Goal: Task Accomplishment & Management: Use online tool/utility

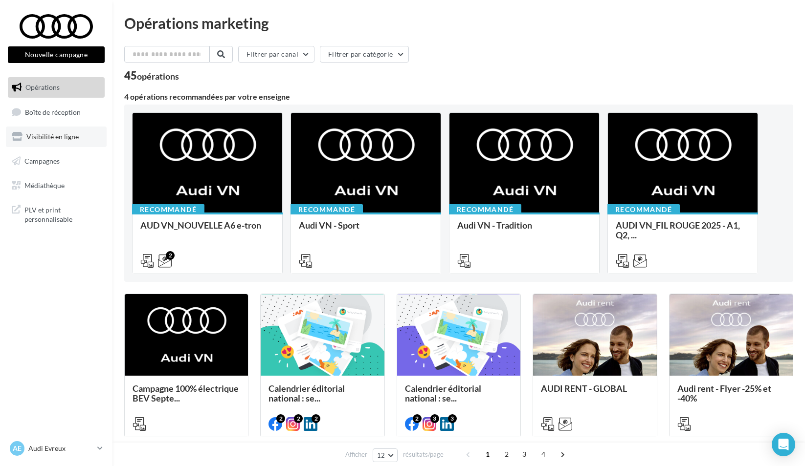
click at [72, 132] on span "Visibilité en ligne" at bounding box center [52, 136] width 52 height 8
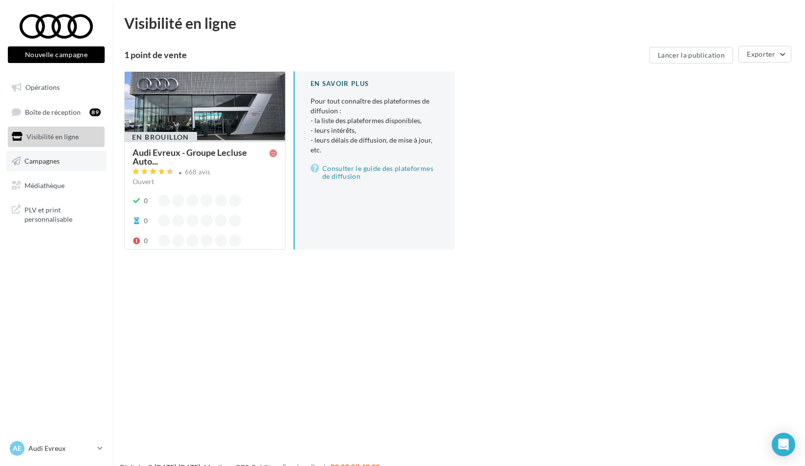
click at [66, 158] on link "Campagnes" at bounding box center [56, 161] width 101 height 21
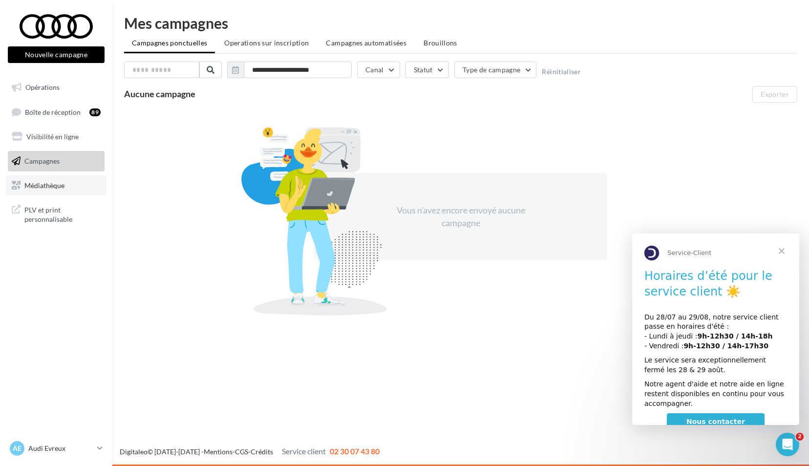
click at [51, 180] on link "Médiathèque" at bounding box center [56, 185] width 101 height 21
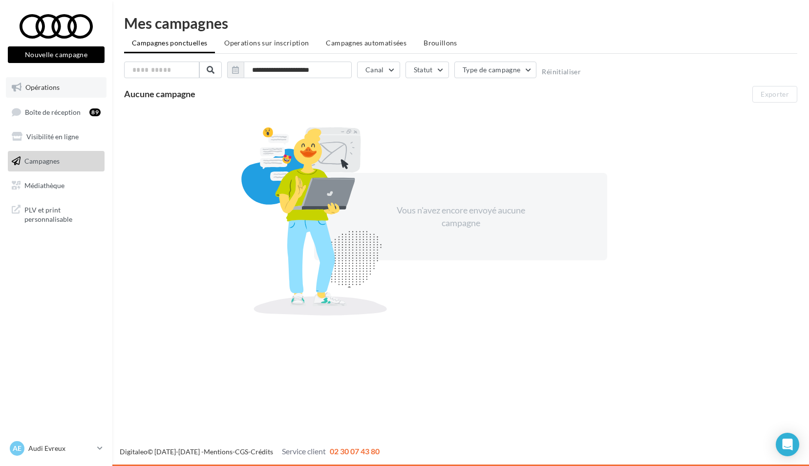
click at [59, 79] on link "Opérations" at bounding box center [56, 87] width 101 height 21
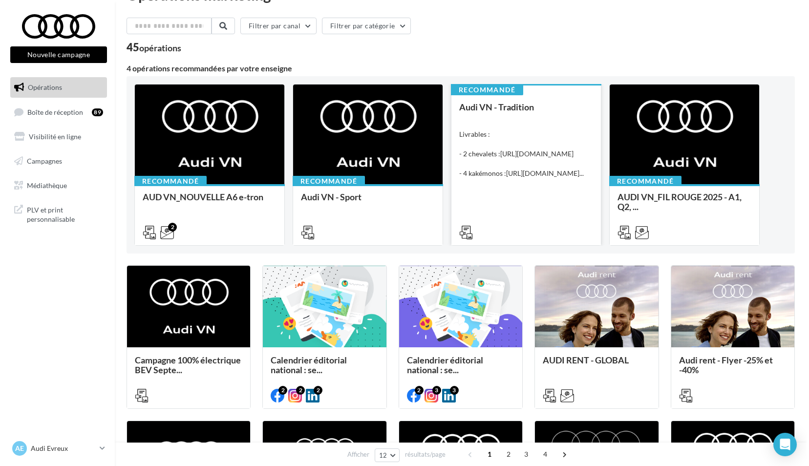
scroll to position [49, 0]
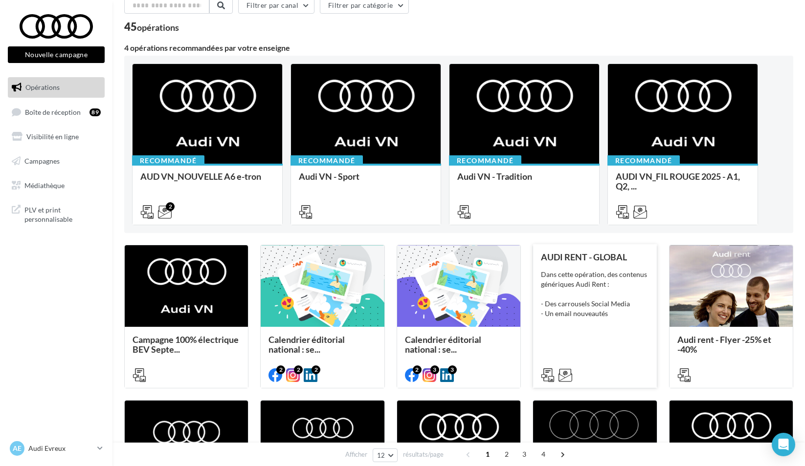
click at [615, 295] on div "Dans cette opération, des contenus génériques Audi Rent : - Des carrousels Soci…" at bounding box center [595, 294] width 108 height 49
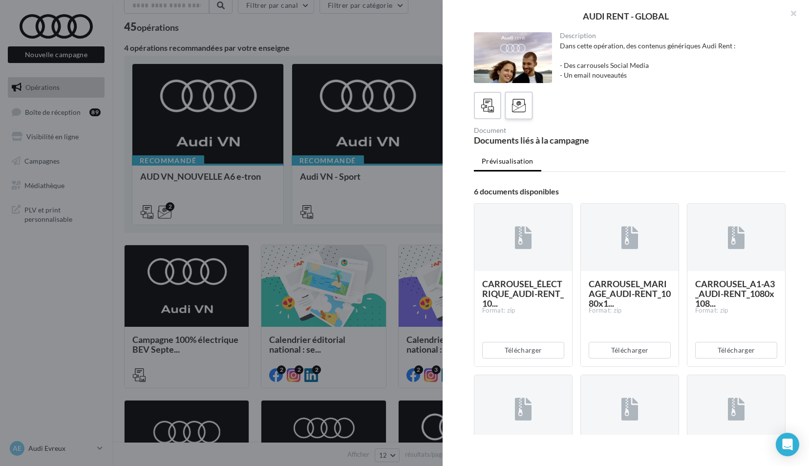
click at [527, 99] on div at bounding box center [519, 106] width 18 height 18
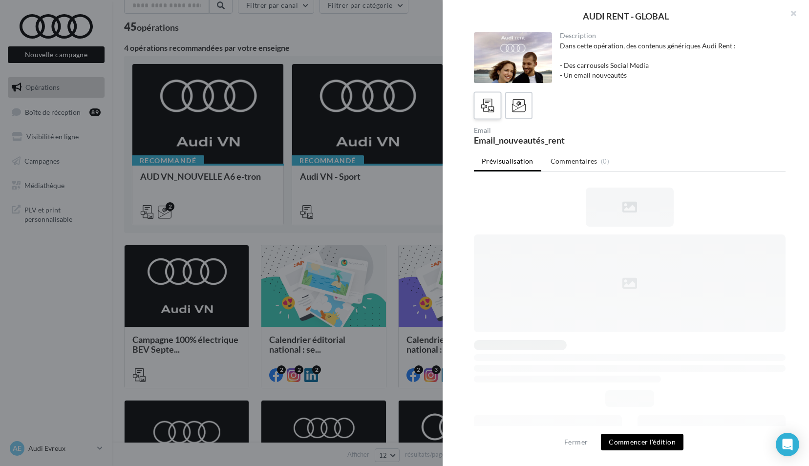
click at [495, 104] on div at bounding box center [488, 106] width 18 height 18
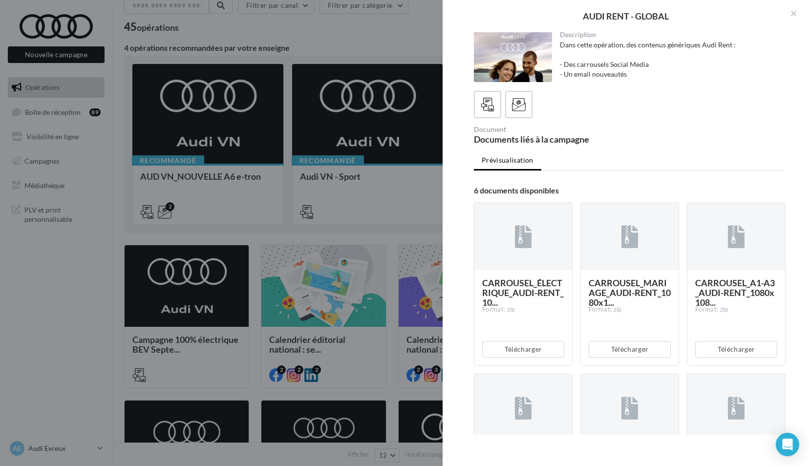
scroll to position [0, 0]
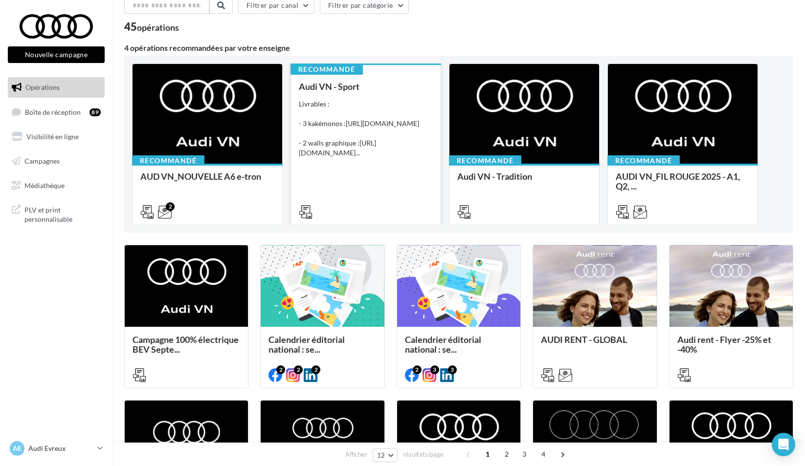
click at [359, 117] on div "Livrables : - 3 kakémonos : [URL][DOMAIN_NAME] - 2 walls graphique : [URL][DOMA…" at bounding box center [366, 128] width 134 height 59
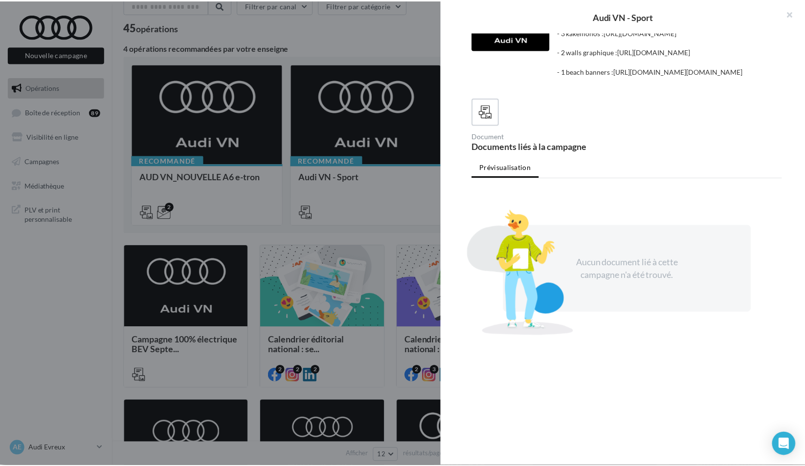
scroll to position [106, 0]
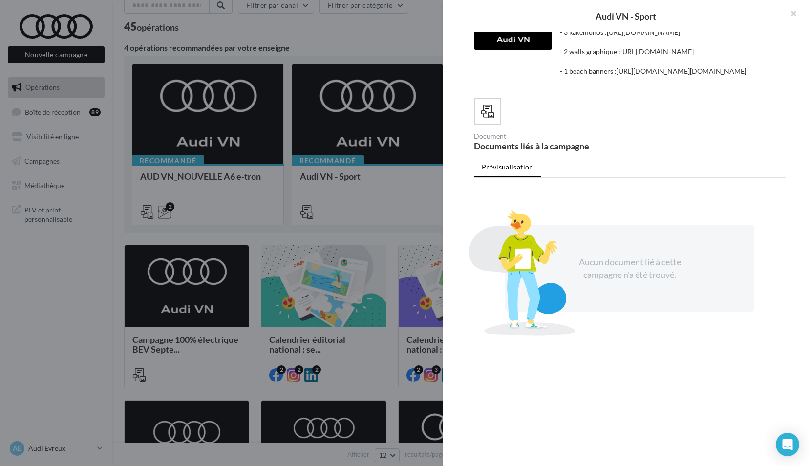
click at [295, 198] on div at bounding box center [404, 233] width 809 height 466
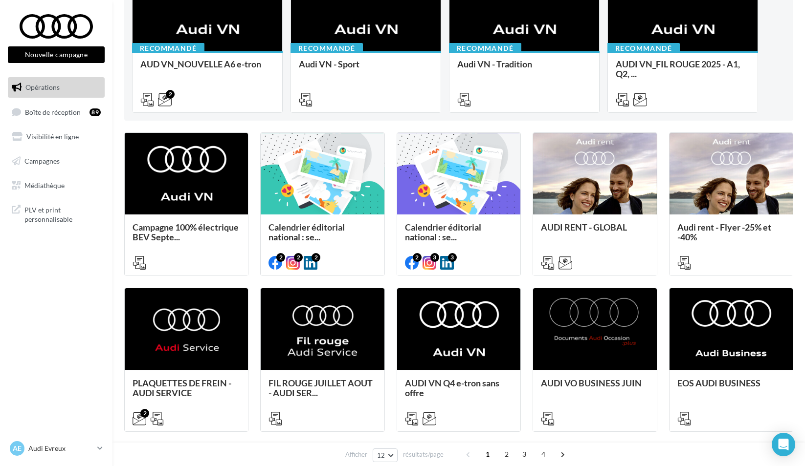
scroll to position [244, 0]
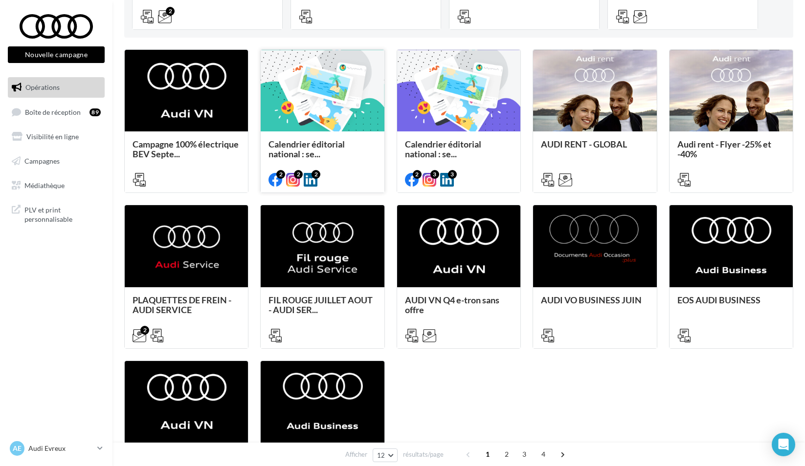
click at [343, 110] on div at bounding box center [322, 91] width 123 height 83
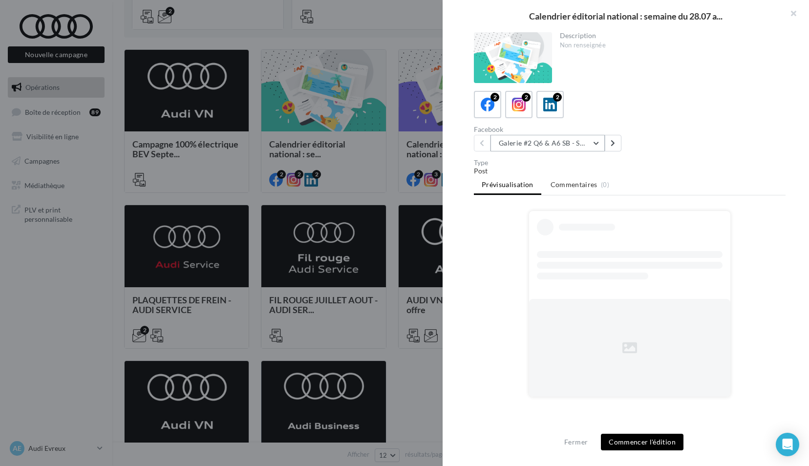
click at [543, 143] on button "Galerie #2 Q6 & A6 SB - Shooting NV" at bounding box center [548, 143] width 114 height 17
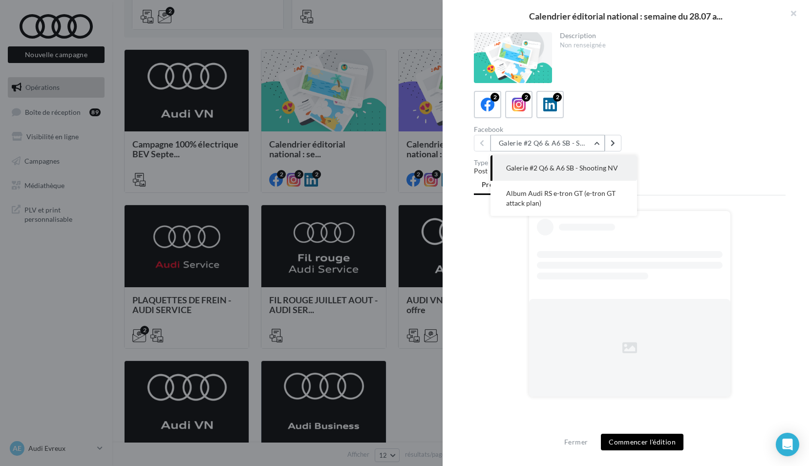
click at [543, 143] on button "Galerie #2 Q6 & A6 SB - Shooting NV" at bounding box center [548, 143] width 114 height 17
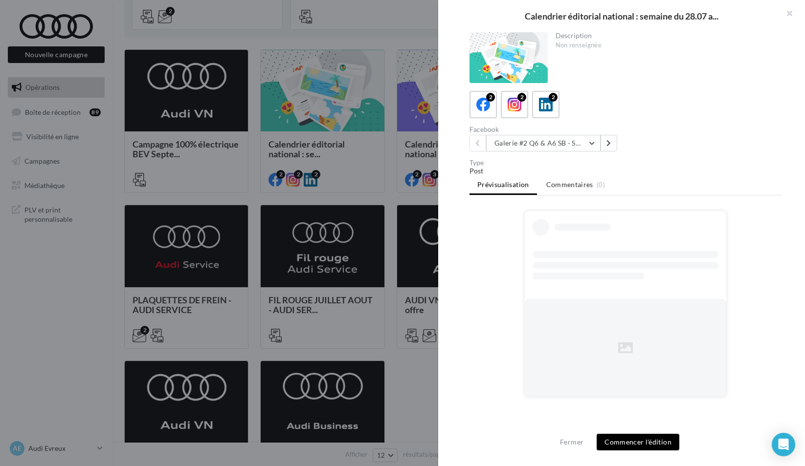
click at [278, 152] on div at bounding box center [402, 233] width 805 height 466
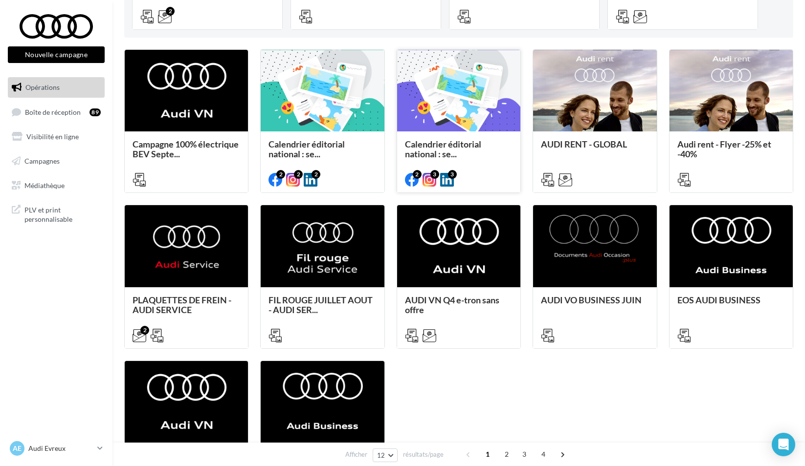
click at [433, 131] on div at bounding box center [458, 91] width 123 height 83
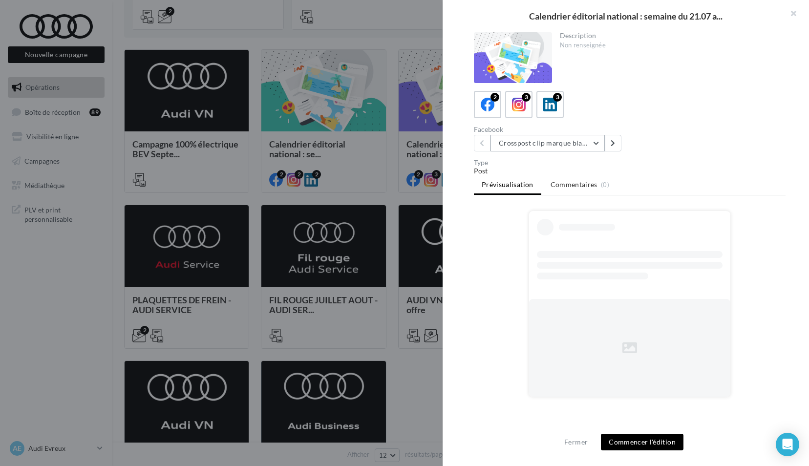
click at [500, 146] on button "Crosspost clip marque blanche Canal+ Sport" at bounding box center [548, 143] width 114 height 17
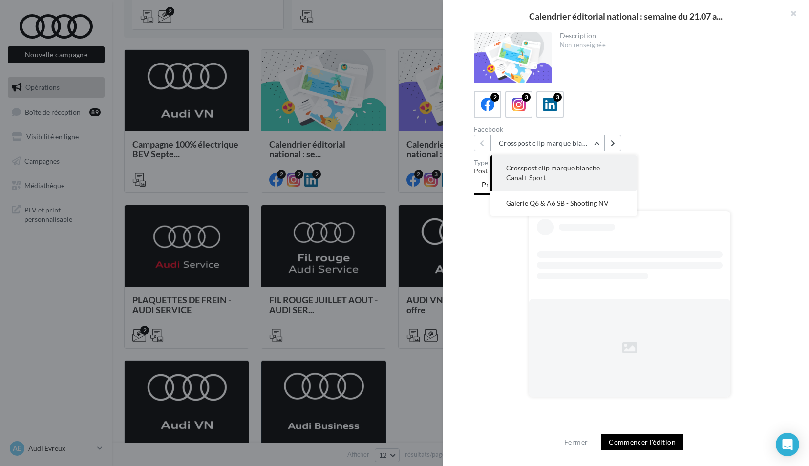
click at [500, 146] on button "Crosspost clip marque blanche Canal+ Sport" at bounding box center [548, 143] width 114 height 17
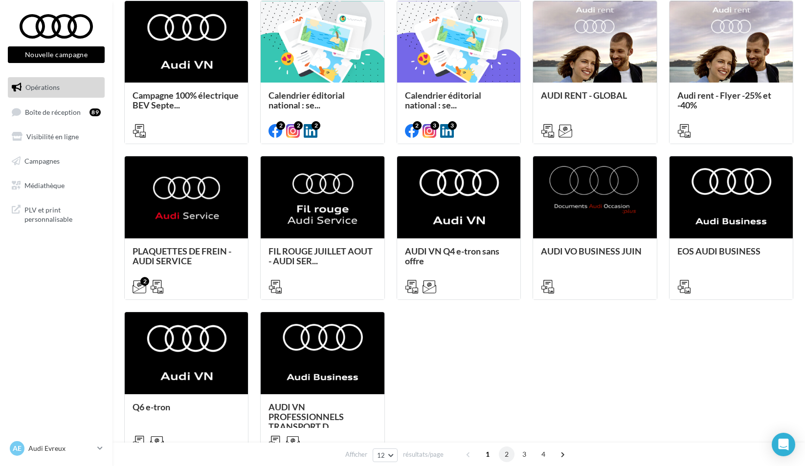
click at [502, 451] on span "2" at bounding box center [507, 455] width 16 height 16
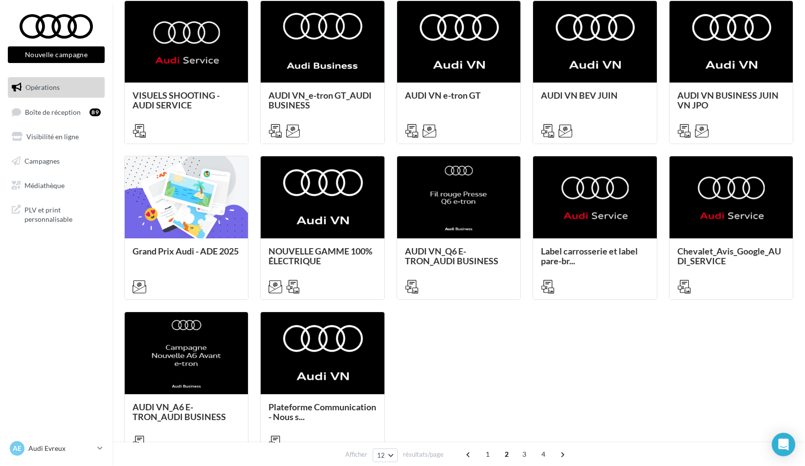
scroll to position [254, 0]
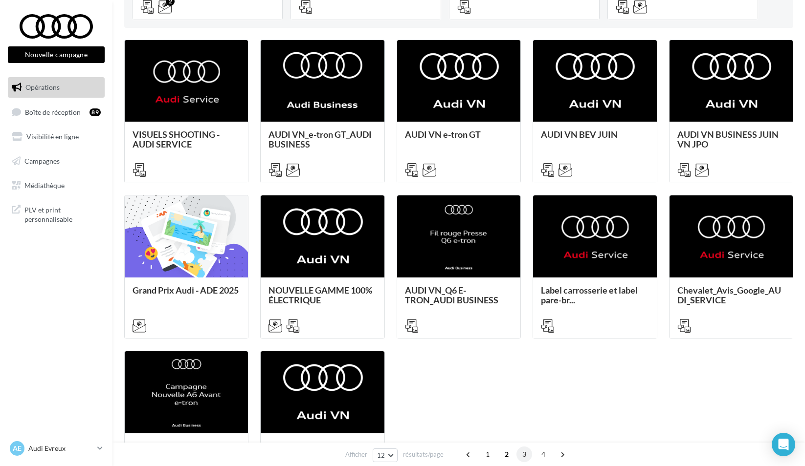
click at [522, 454] on span "3" at bounding box center [524, 455] width 16 height 16
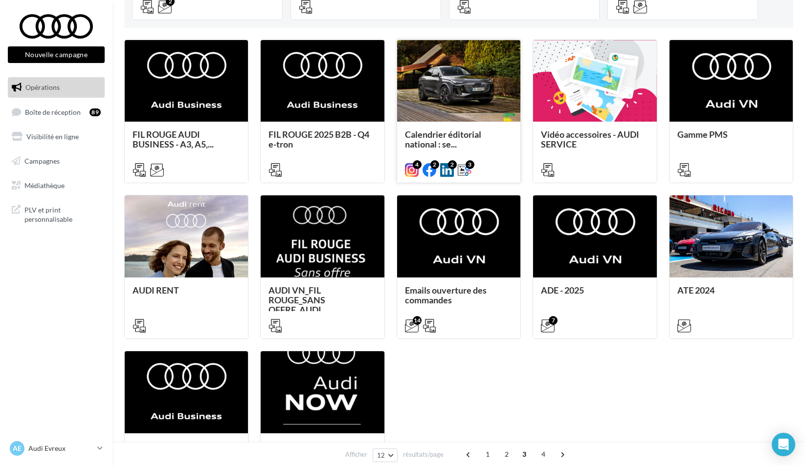
click at [470, 124] on div "Calendrier éditorial national : se..." at bounding box center [458, 152] width 123 height 60
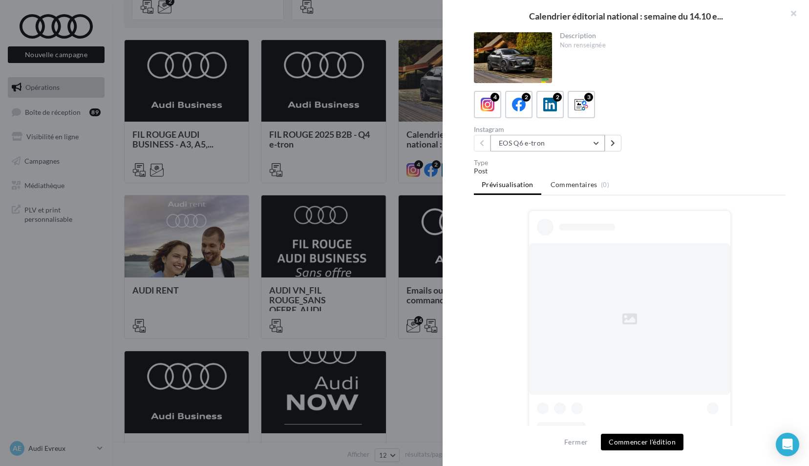
click at [538, 150] on button "EOS Q6 e-tron" at bounding box center [548, 143] width 114 height 17
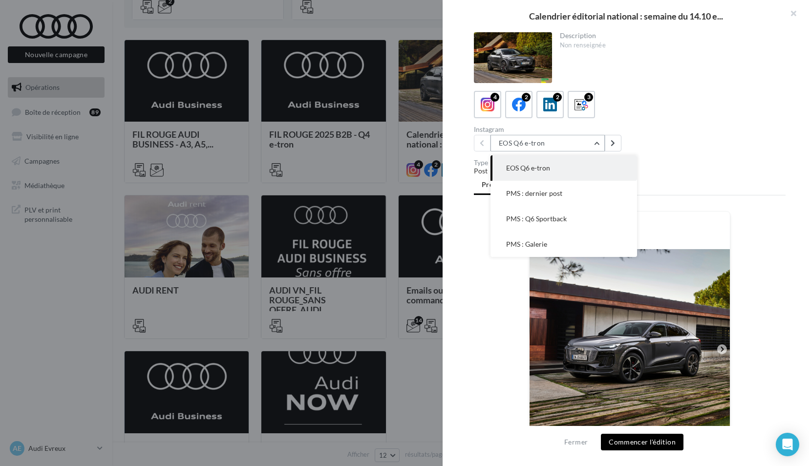
click at [538, 150] on button "EOS Q6 e-tron" at bounding box center [548, 143] width 114 height 17
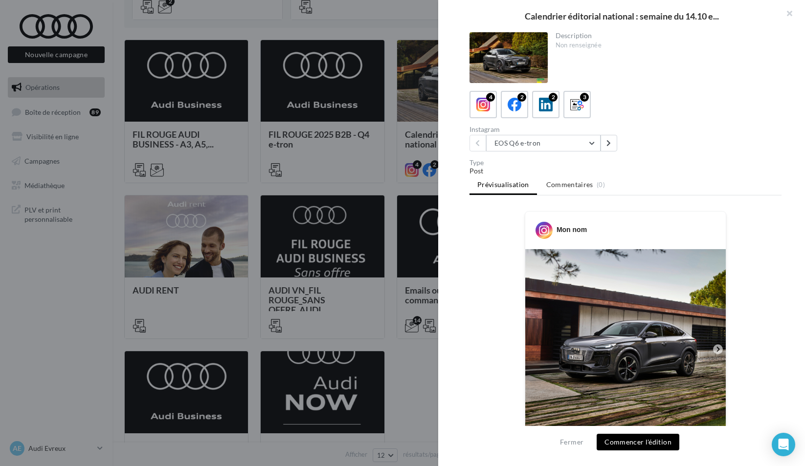
click at [318, 206] on div at bounding box center [402, 233] width 805 height 466
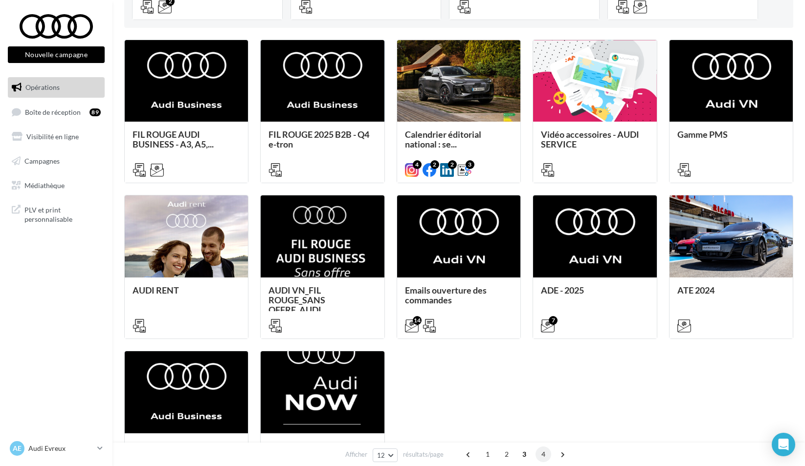
click at [541, 459] on span "4" at bounding box center [543, 455] width 16 height 16
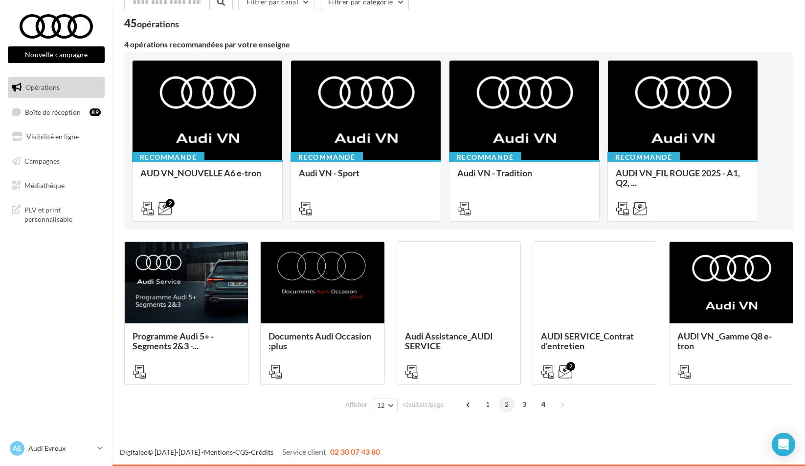
click at [506, 409] on span "2" at bounding box center [507, 405] width 16 height 16
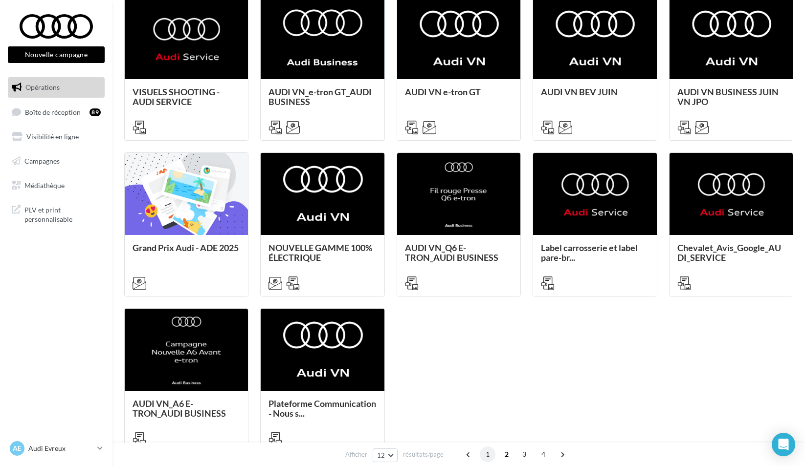
click at [490, 458] on span "1" at bounding box center [488, 455] width 16 height 16
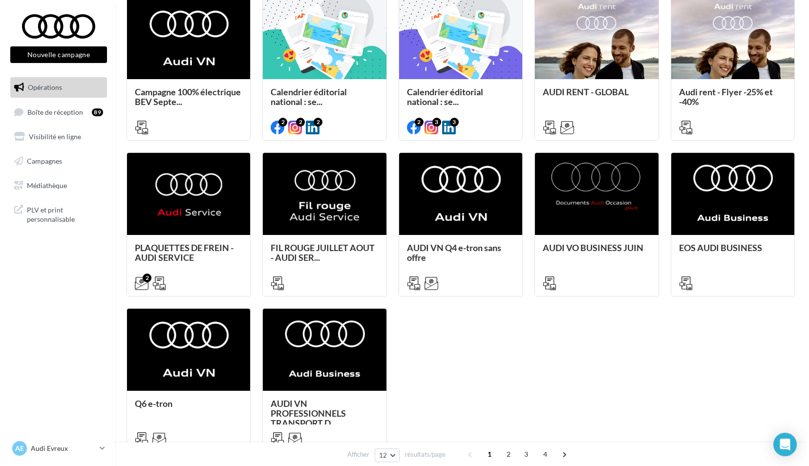
scroll to position [254, 0]
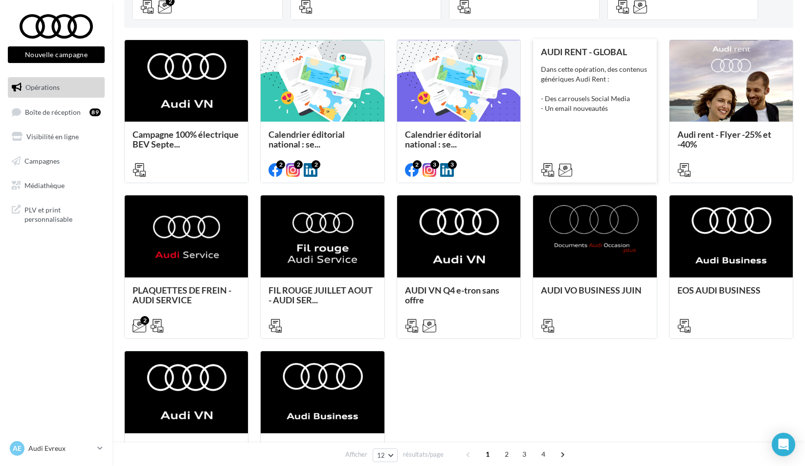
click at [627, 109] on div "Dans cette opération, des contenus génériques Audi Rent : - Des carrousels Soci…" at bounding box center [595, 89] width 108 height 49
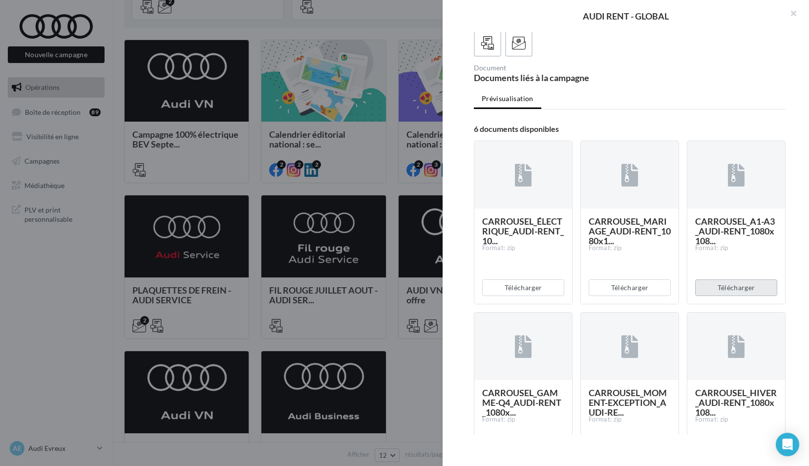
scroll to position [98, 0]
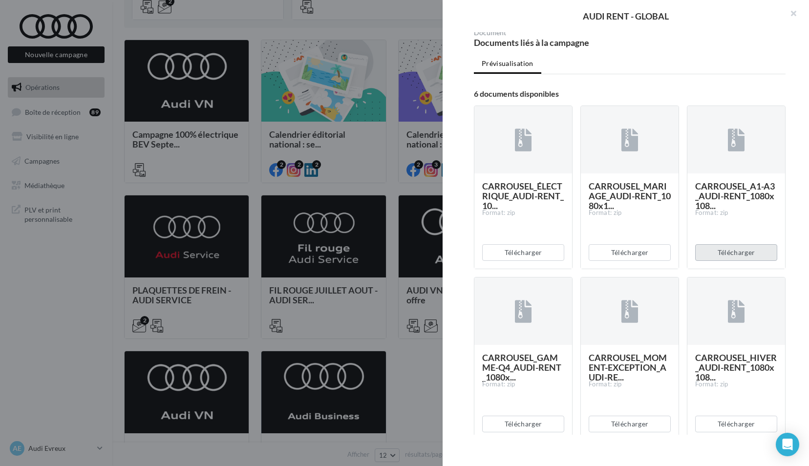
click at [738, 250] on button "Télécharger" at bounding box center [737, 252] width 82 height 17
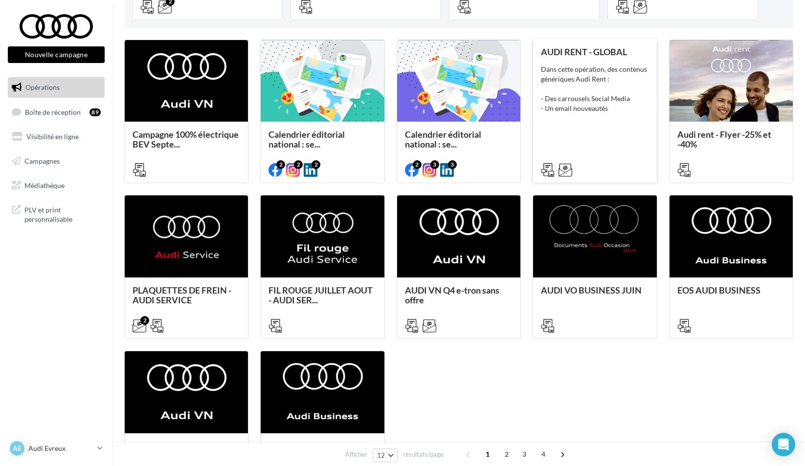
click at [603, 83] on div "Dans cette opération, des contenus génériques Audi Rent : - Des carrousels Soci…" at bounding box center [595, 89] width 108 height 49
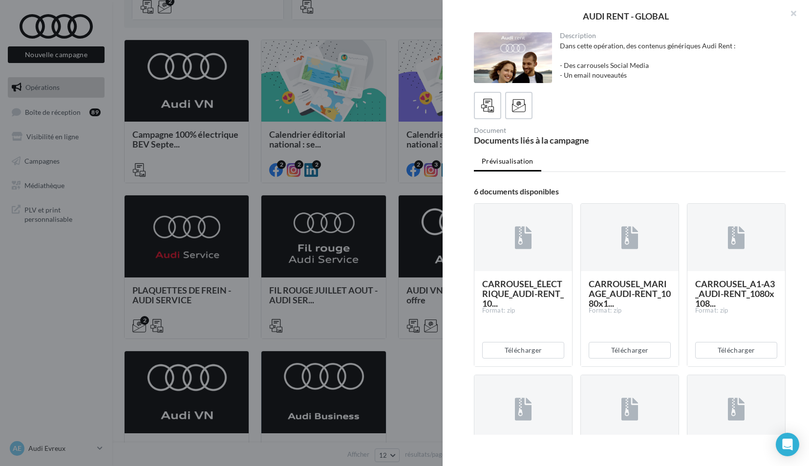
click at [608, 245] on div at bounding box center [630, 238] width 98 height 68
click at [516, 99] on icon at bounding box center [519, 106] width 14 height 14
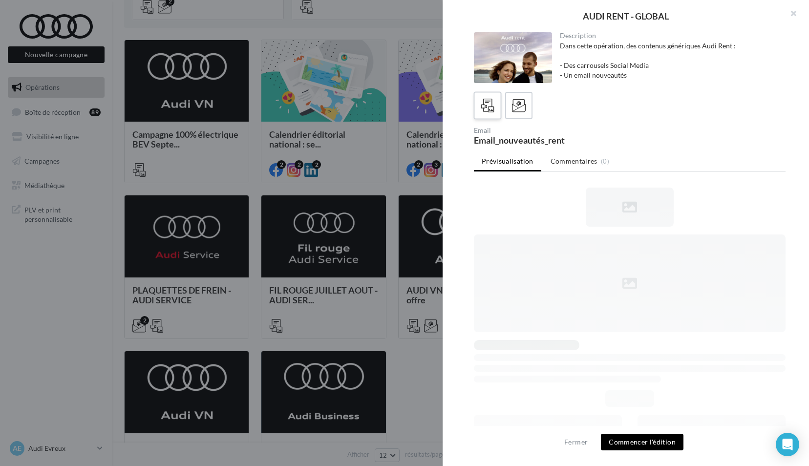
click at [490, 110] on icon at bounding box center [488, 106] width 14 height 14
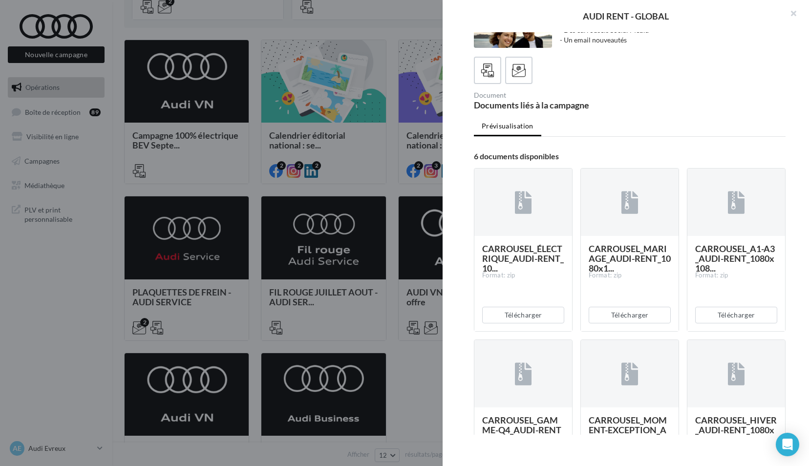
scroll to position [0, 0]
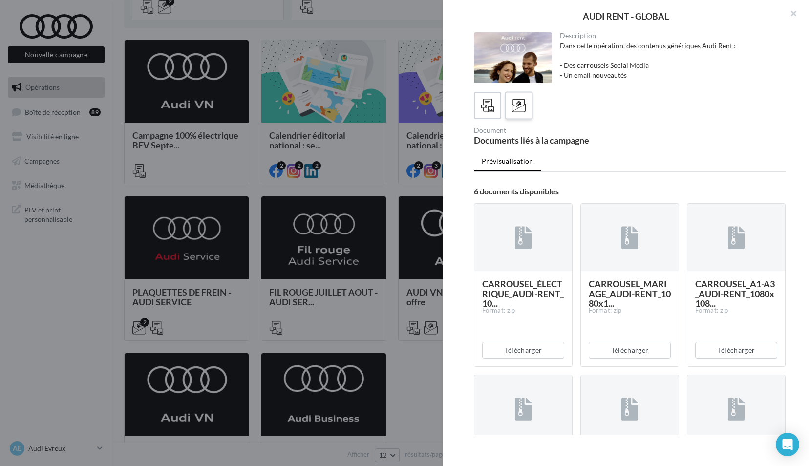
click at [515, 99] on icon at bounding box center [519, 106] width 14 height 14
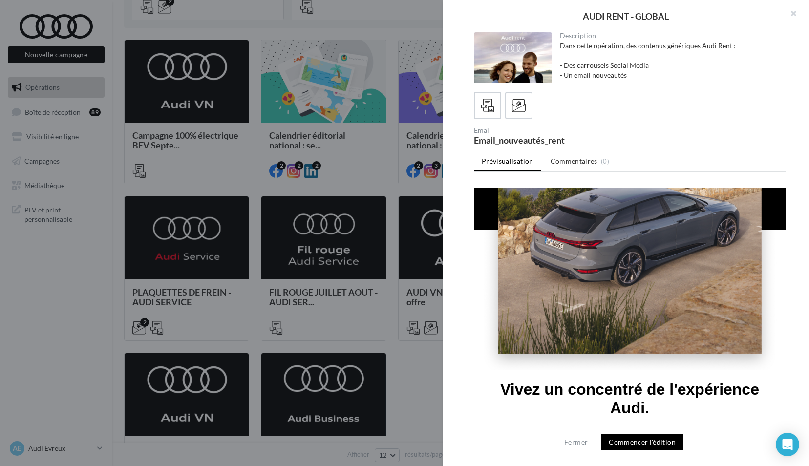
scroll to position [293, 0]
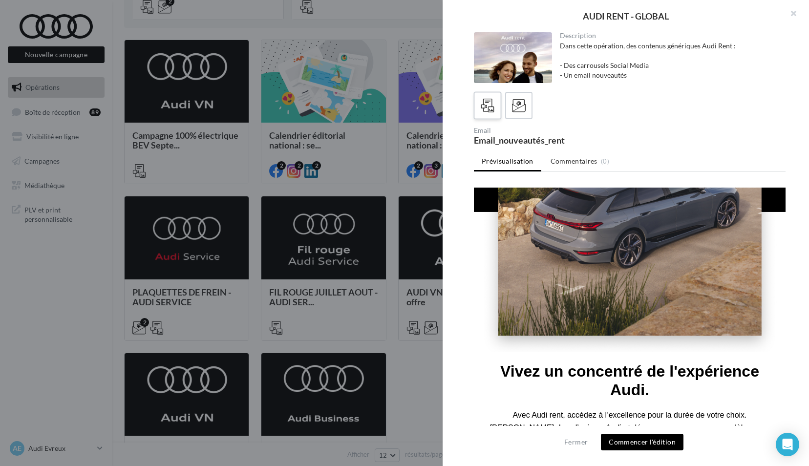
click at [495, 103] on div at bounding box center [488, 106] width 18 height 18
